Goal: Information Seeking & Learning: Learn about a topic

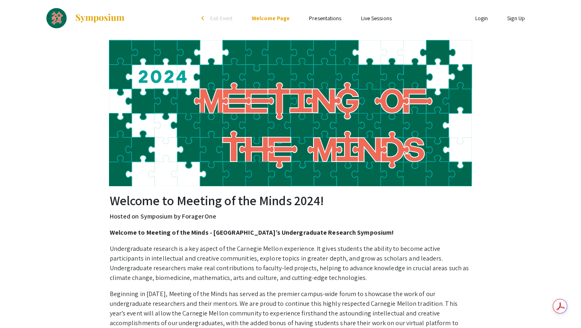
click at [333, 15] on link "Presentations" at bounding box center [325, 18] width 32 height 7
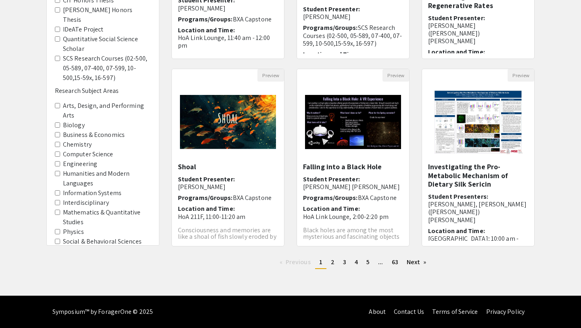
scroll to position [30, 0]
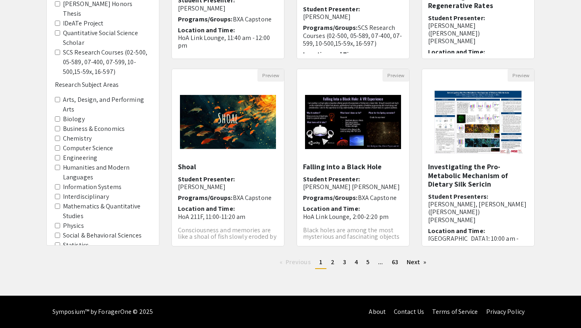
click at [55, 155] on Areas-Engineering "Engineering" at bounding box center [57, 157] width 5 height 5
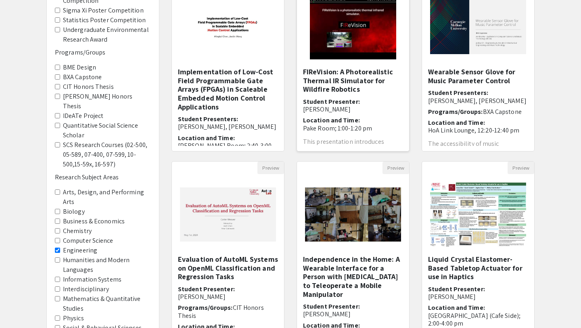
scroll to position [207, 0]
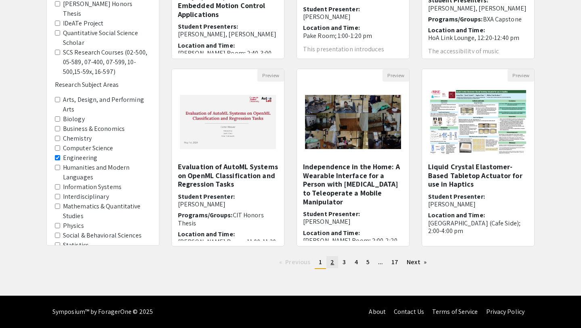
click at [336, 260] on link "page 2" at bounding box center [332, 262] width 12 height 12
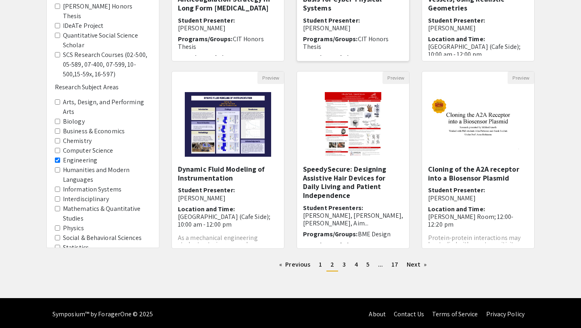
scroll to position [207, 0]
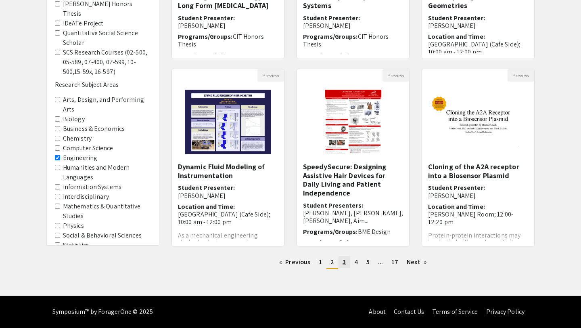
click at [344, 259] on span "3" at bounding box center [343, 261] width 3 height 8
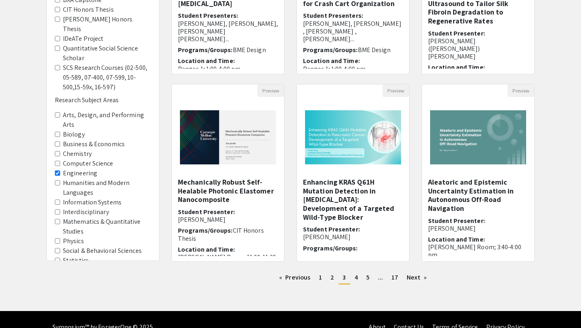
scroll to position [207, 0]
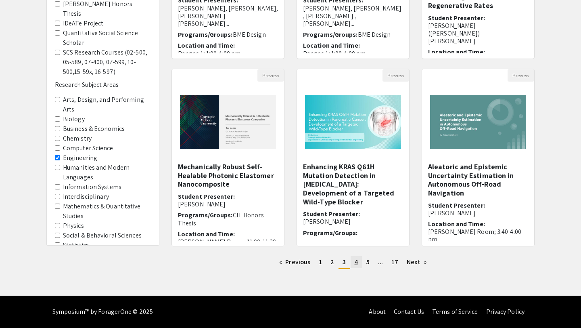
click at [357, 263] on span "4" at bounding box center [356, 261] width 3 height 8
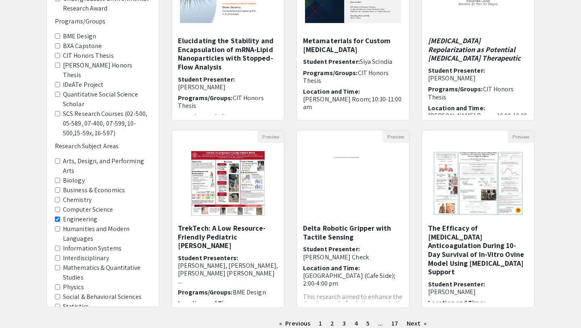
scroll to position [207, 0]
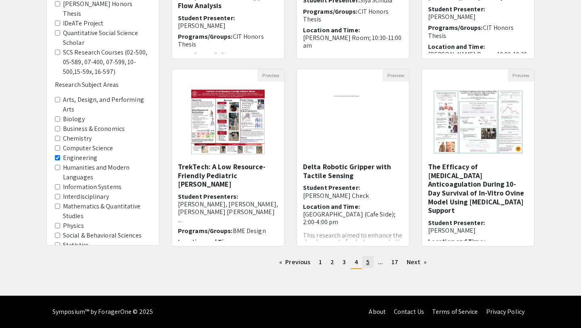
click at [367, 262] on span "5" at bounding box center [367, 261] width 3 height 8
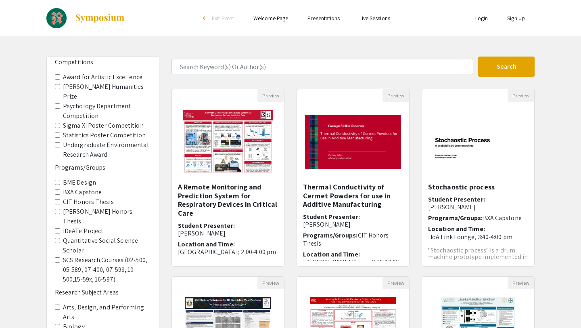
click at [355, 57] on form "Search" at bounding box center [352, 66] width 375 height 20
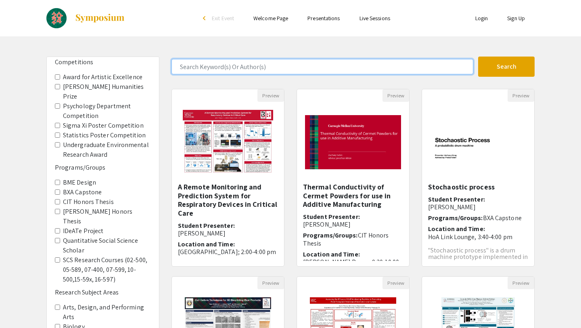
click at [351, 73] on input "Search Keyword(s) Or Author(s)" at bounding box center [322, 66] width 302 height 15
type input "[PERSON_NAME]"
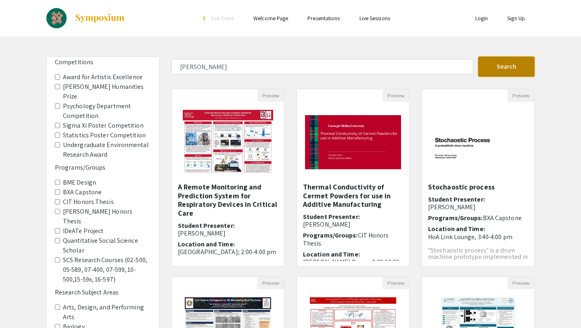
click at [515, 64] on button "Search" at bounding box center [506, 66] width 56 height 20
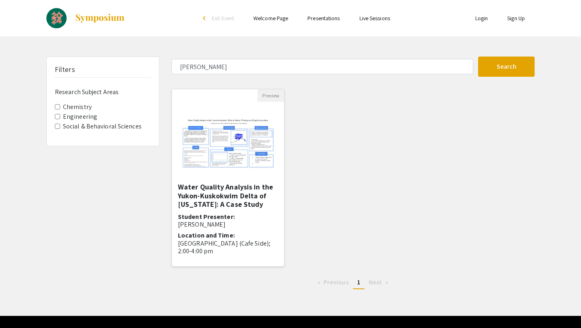
click at [239, 156] on img at bounding box center [228, 142] width 112 height 70
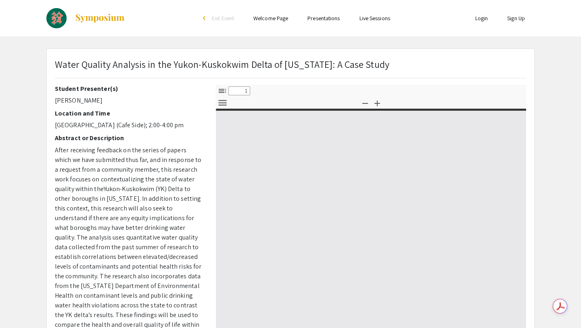
type input "0"
select select "custom"
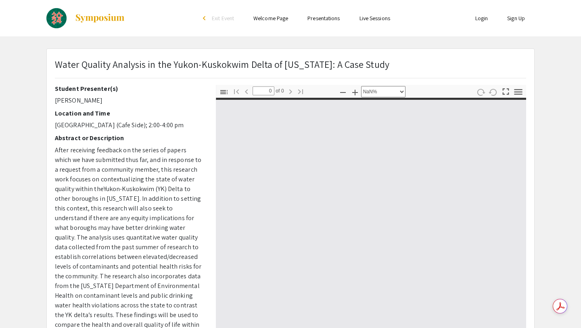
type input "1"
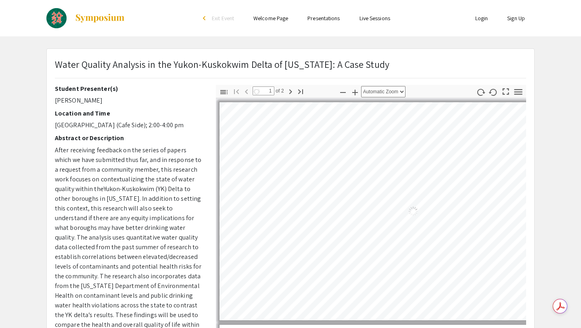
select select "auto"
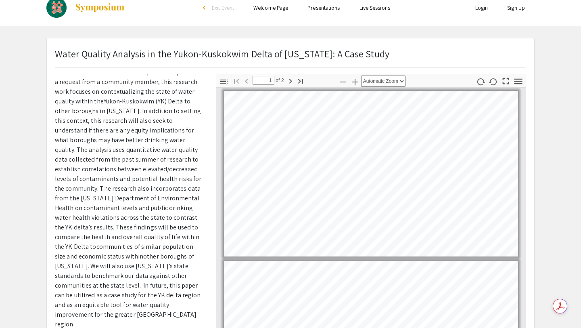
scroll to position [13, 0]
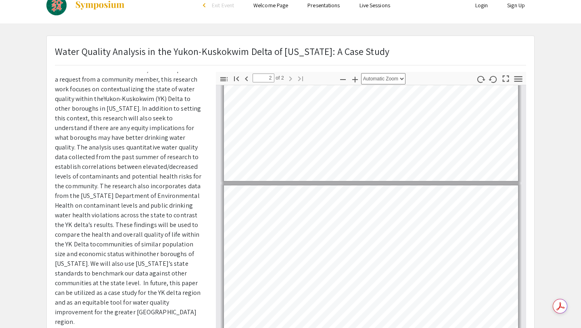
type input "1"
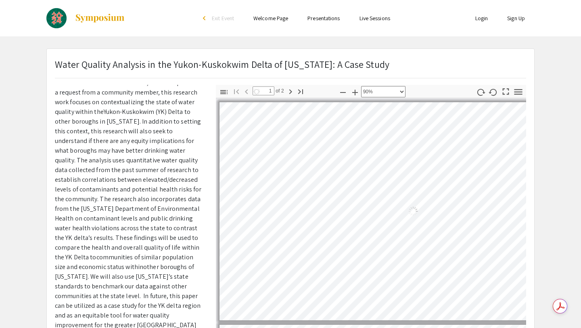
scroll to position [45, 115]
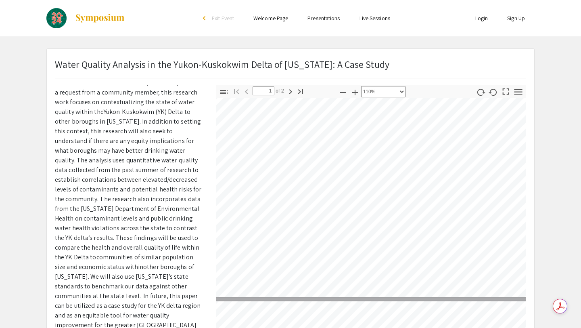
select select "custom"
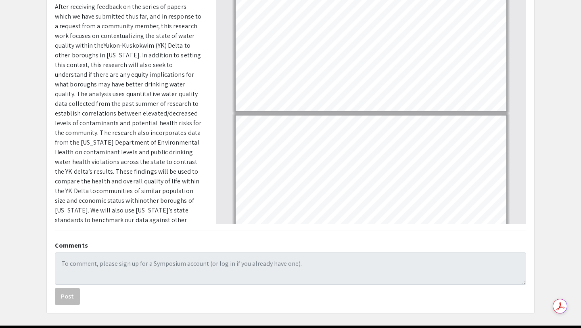
scroll to position [0, 0]
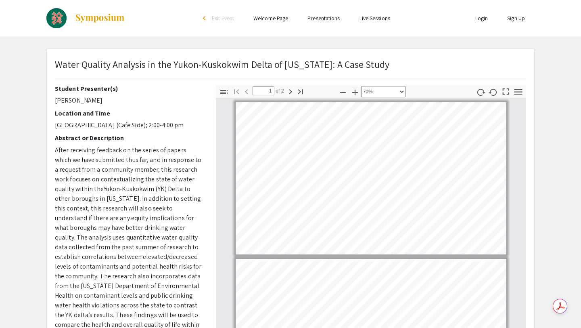
type input "2"
select select "custom"
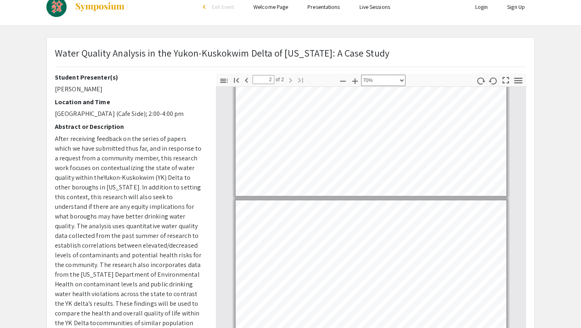
scroll to position [173, 0]
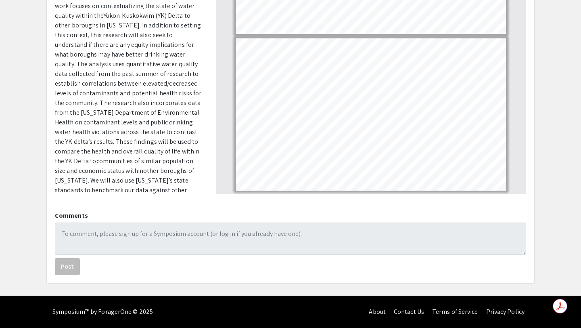
type input "1"
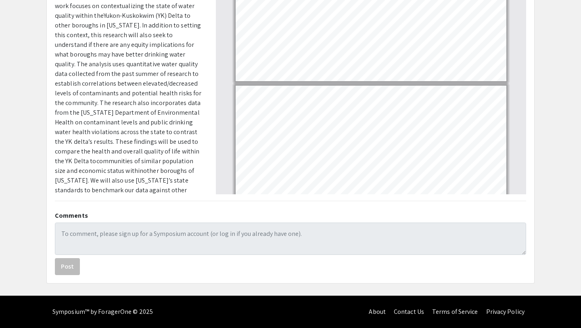
scroll to position [0, 0]
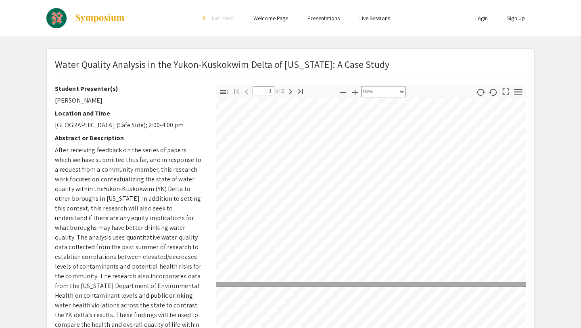
select select "1"
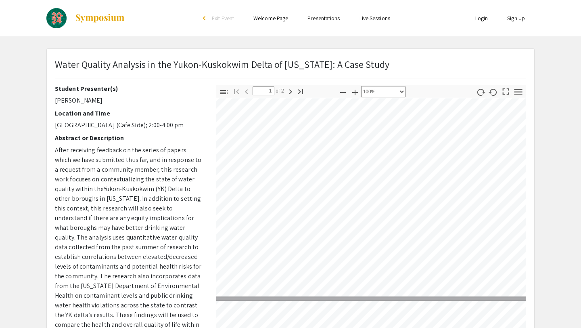
scroll to position [24, 0]
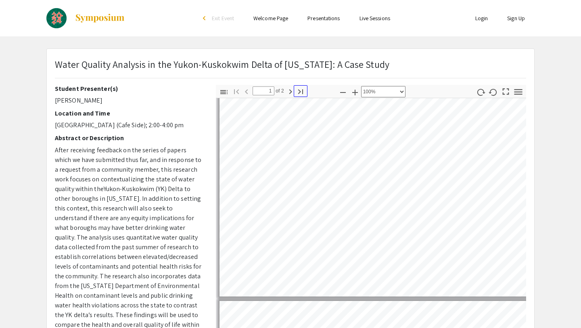
click at [295, 90] on button "Go to Last Page" at bounding box center [301, 91] width 14 height 12
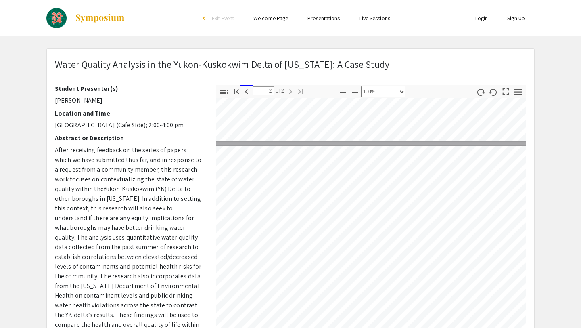
click at [248, 90] on icon "button" at bounding box center [247, 92] width 10 height 10
type input "1"
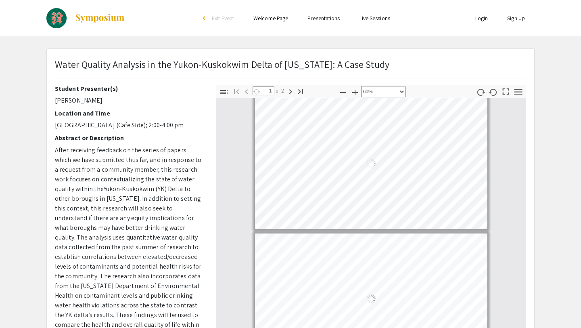
scroll to position [0, 0]
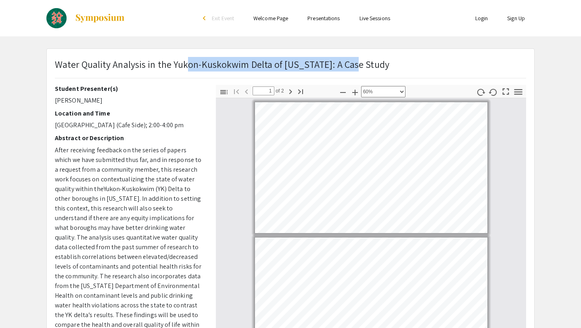
drag, startPoint x: 184, startPoint y: 62, endPoint x: 351, endPoint y: 63, distance: 166.6
click at [351, 63] on span "Water Quality Analysis in the Yukon-Kuskokwim Delta of [US_STATE]: A Case Study" at bounding box center [222, 64] width 334 height 13
click at [350, 63] on span "Water Quality Analysis in the Yukon-Kuskokwim Delta of [US_STATE]: A Case Study" at bounding box center [222, 64] width 334 height 13
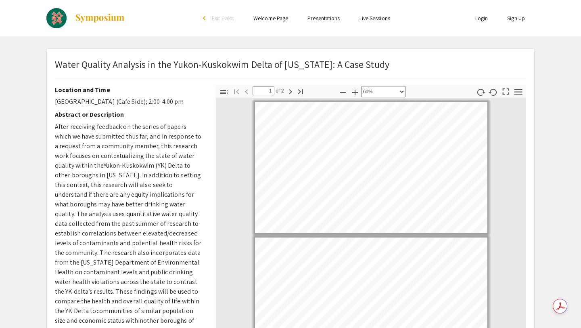
scroll to position [25, 0]
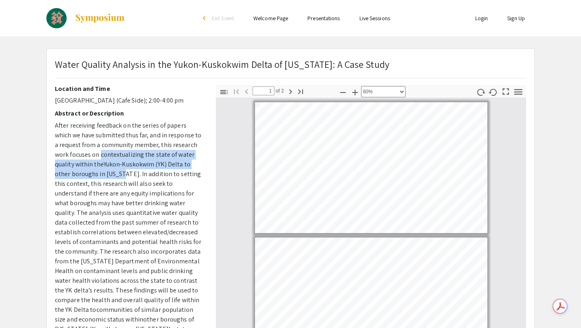
drag, startPoint x: 100, startPoint y: 155, endPoint x: 122, endPoint y: 174, distance: 28.9
click at [122, 174] on p "After receiving feedback on the series of papers which we have submitted thus f…" at bounding box center [129, 256] width 149 height 271
copy p "contextualizing the state of water quality within the [GEOGRAPHIC_DATA] ( YK) D…"
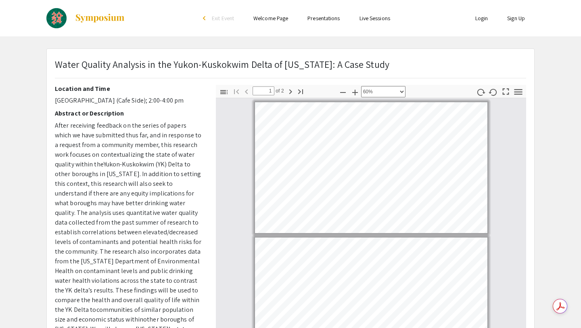
click at [115, 161] on span "Yukon-Kuskokwim (" at bounding box center [131, 164] width 54 height 8
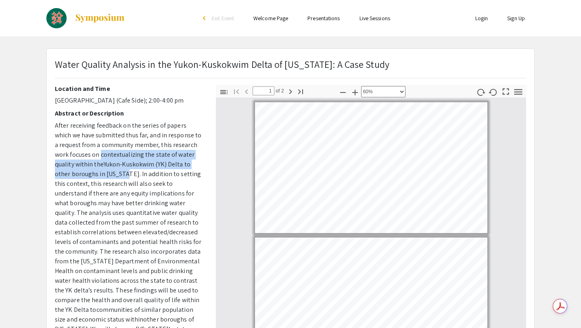
drag, startPoint x: 101, startPoint y: 155, endPoint x: 123, endPoint y: 172, distance: 27.6
click at [123, 172] on p "After receiving feedback on the series of papers which we have submitted thus f…" at bounding box center [129, 256] width 149 height 271
copy p "contextualizing the state of water quality within the [GEOGRAPHIC_DATA] ( YK) D…"
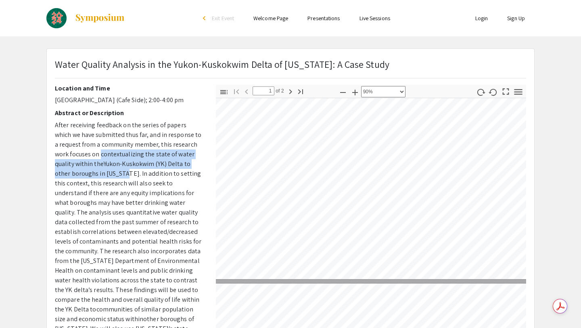
scroll to position [19, 29]
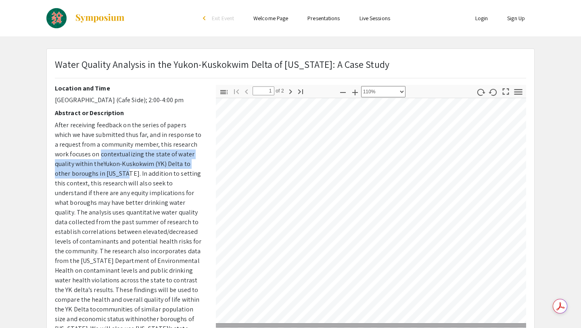
select select "custom"
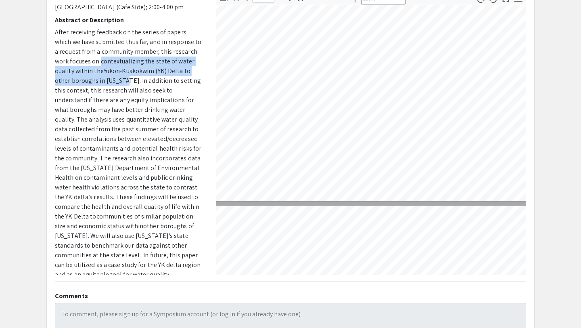
scroll to position [92, 109]
